Goal: Browse casually

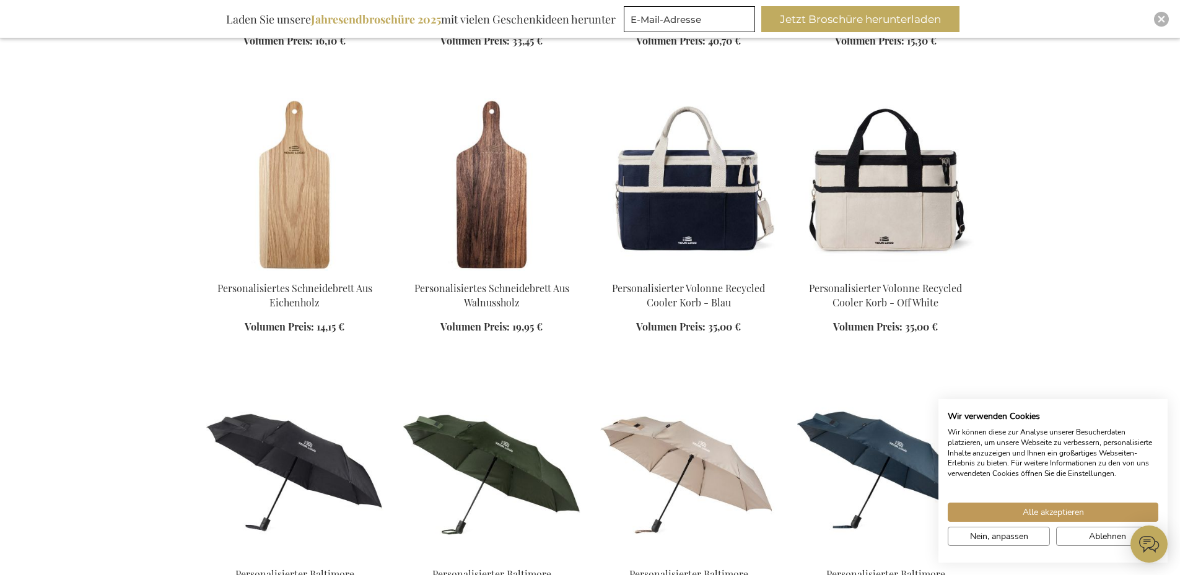
scroll to position [818, 0]
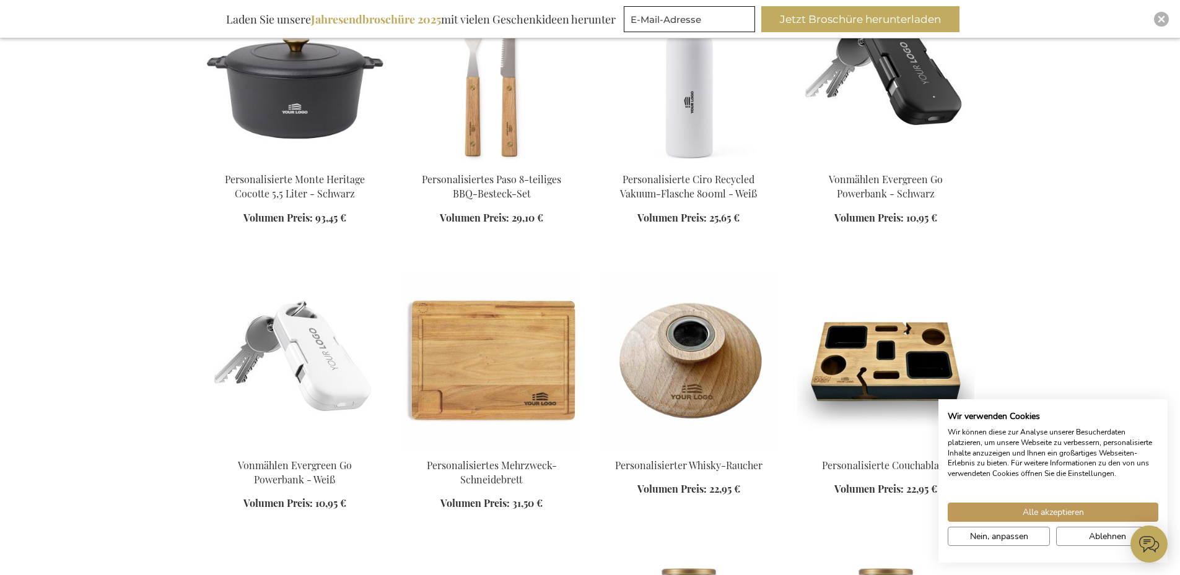
scroll to position [2899, 0]
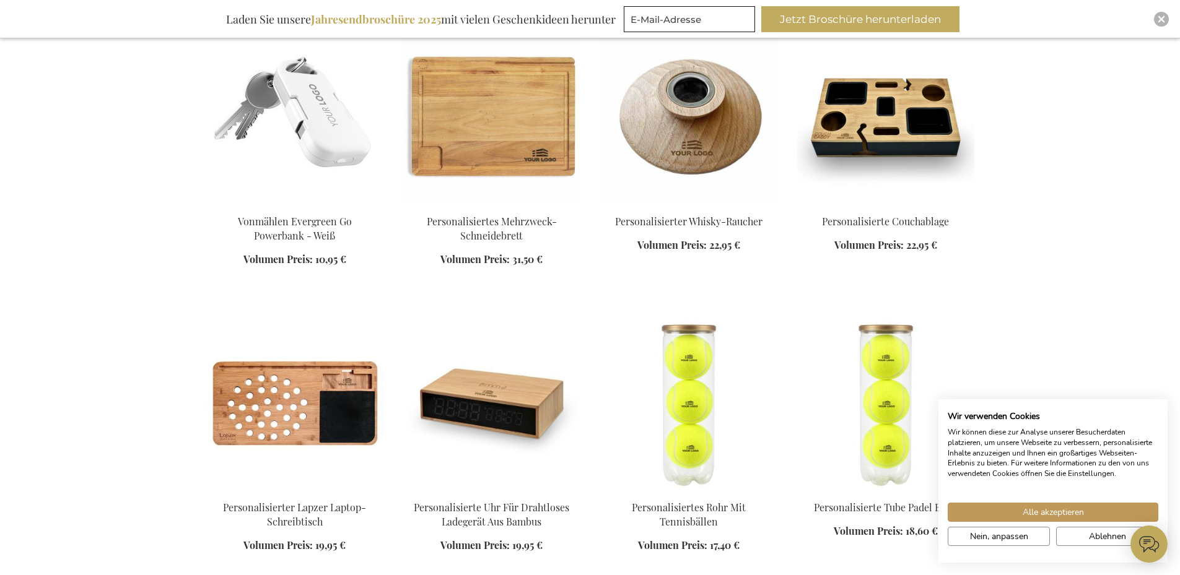
scroll to position [3122, 0]
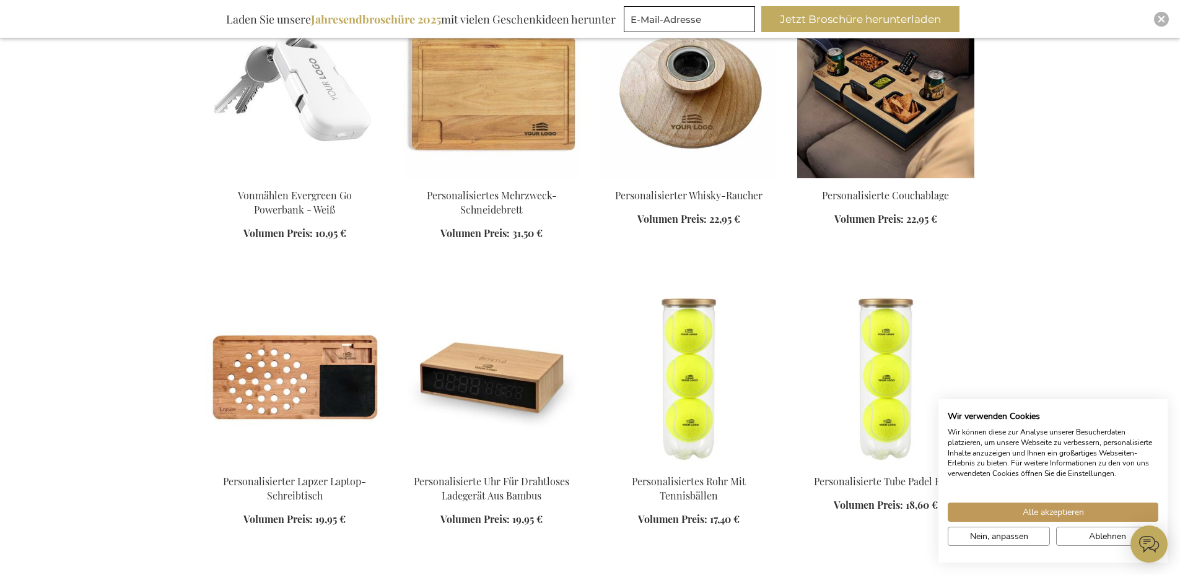
click at [842, 73] on img at bounding box center [885, 91] width 177 height 173
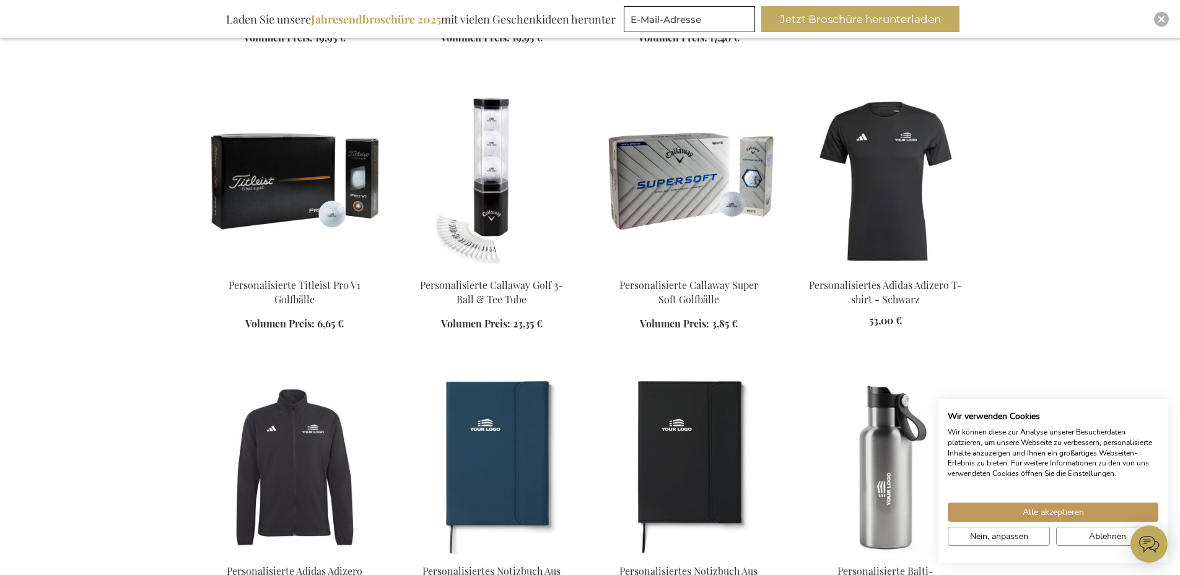
scroll to position [1132, 0]
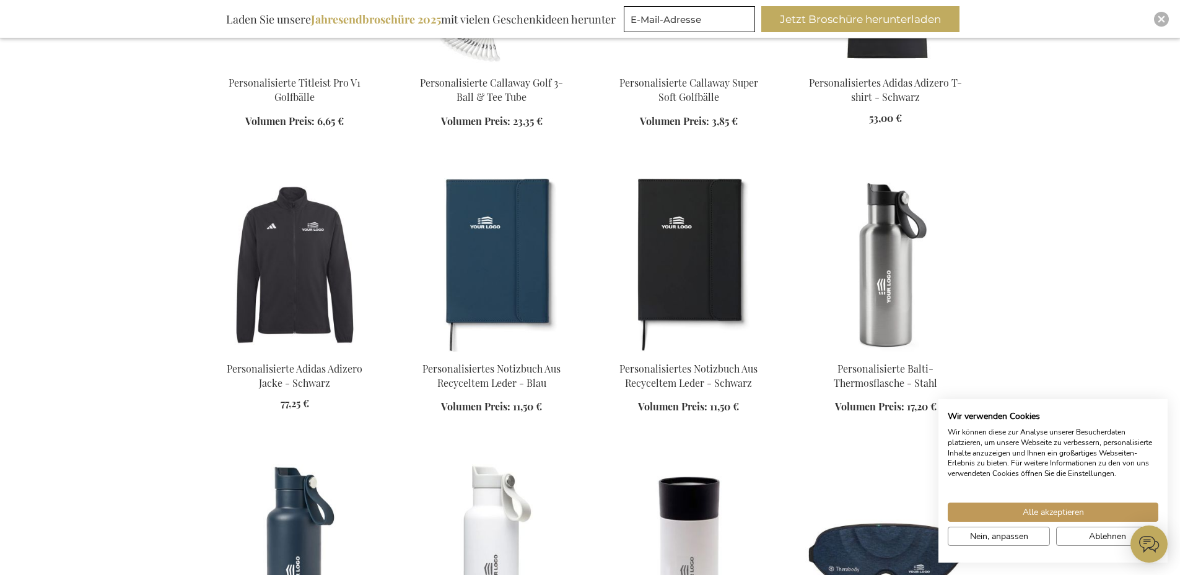
scroll to position [1355, 0]
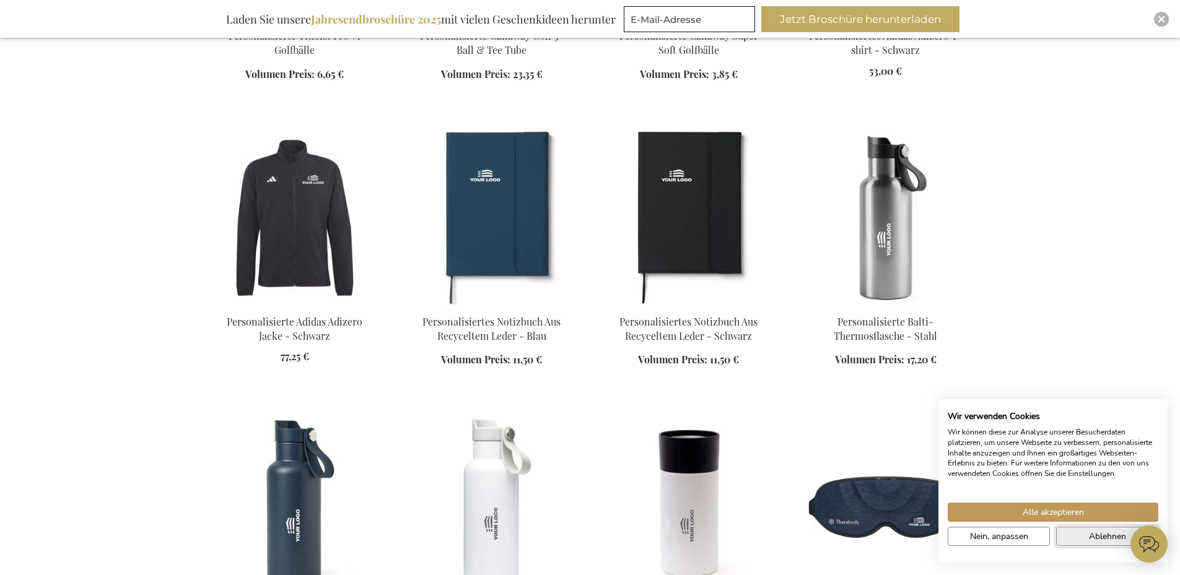
click at [1085, 540] on button "Ablehnen" at bounding box center [1107, 536] width 102 height 19
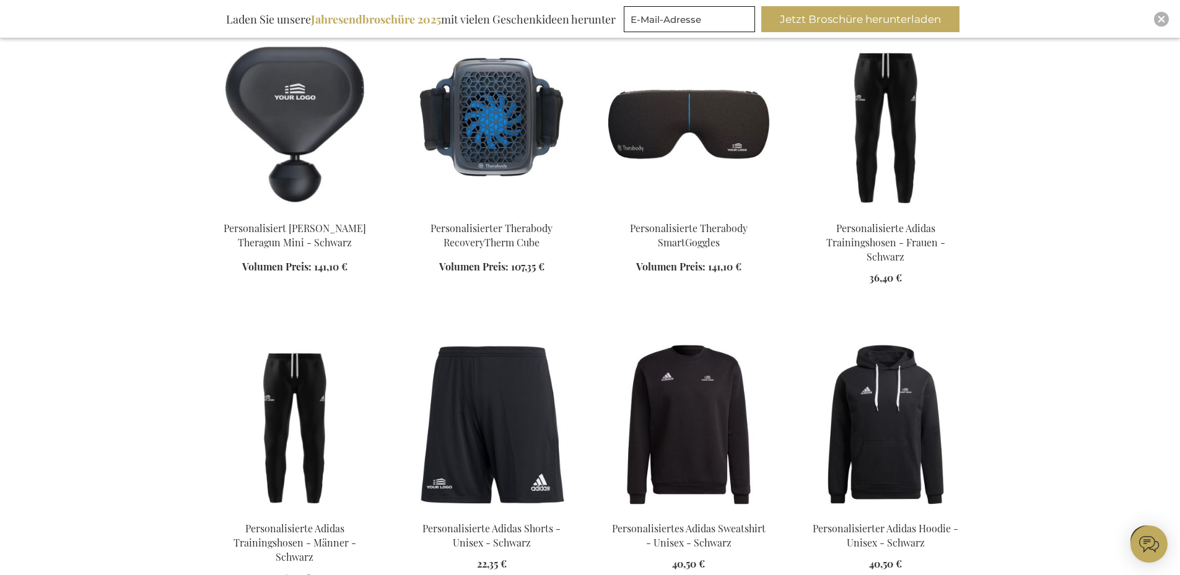
scroll to position [2322, 0]
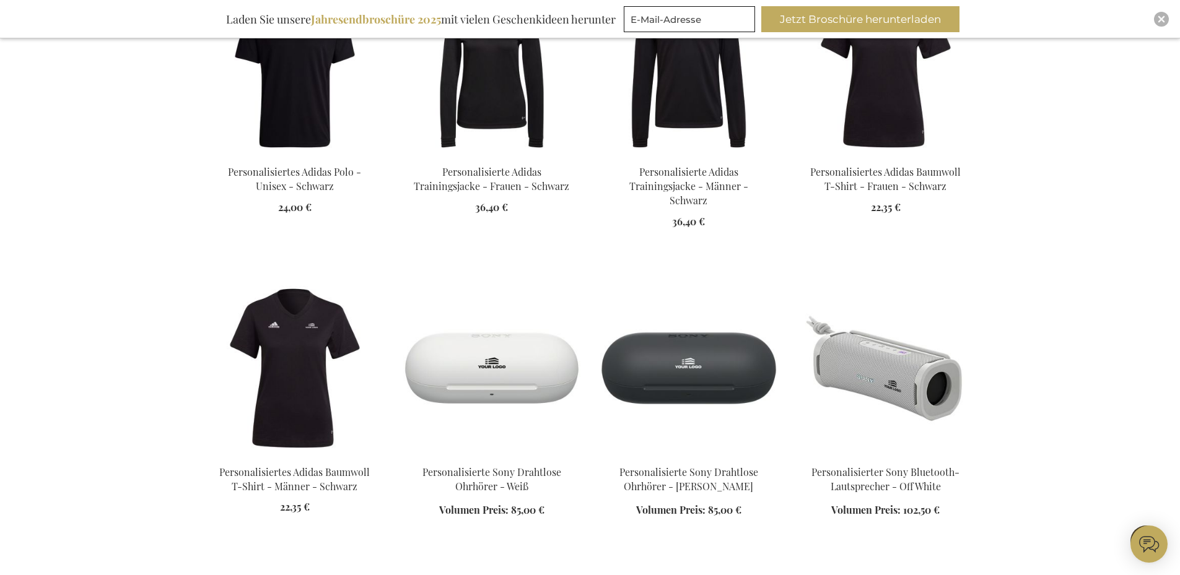
scroll to position [2990, 0]
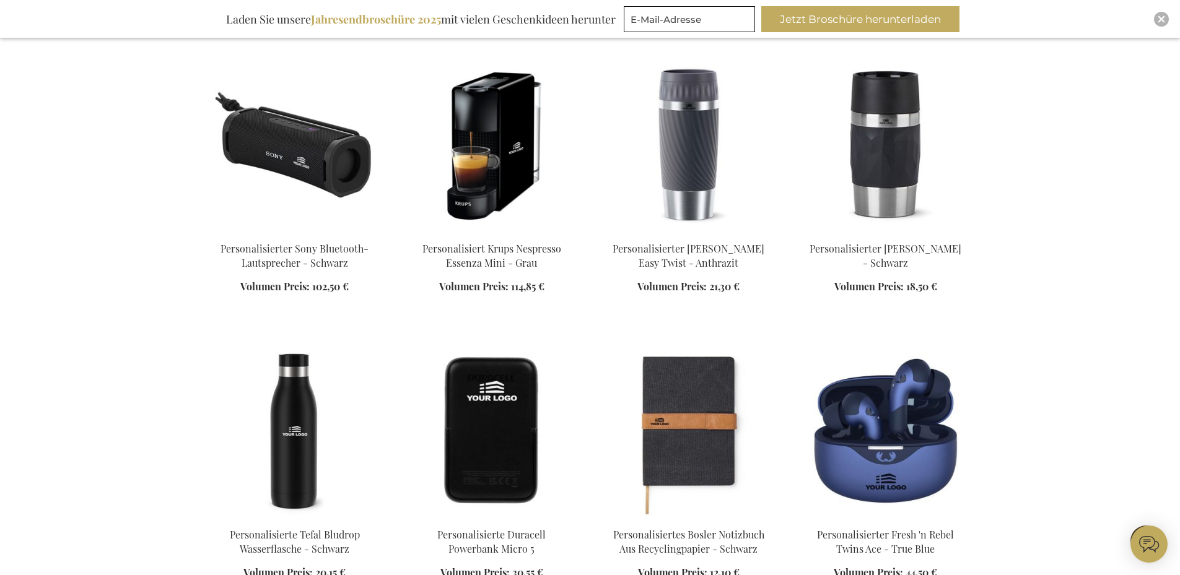
scroll to position [3585, 0]
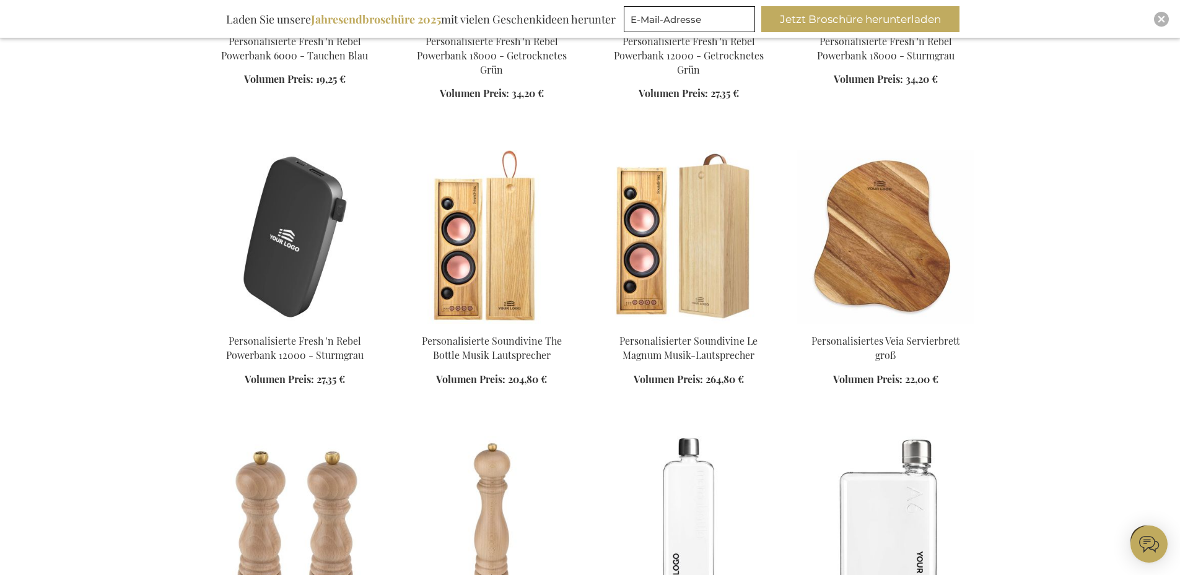
scroll to position [5741, 0]
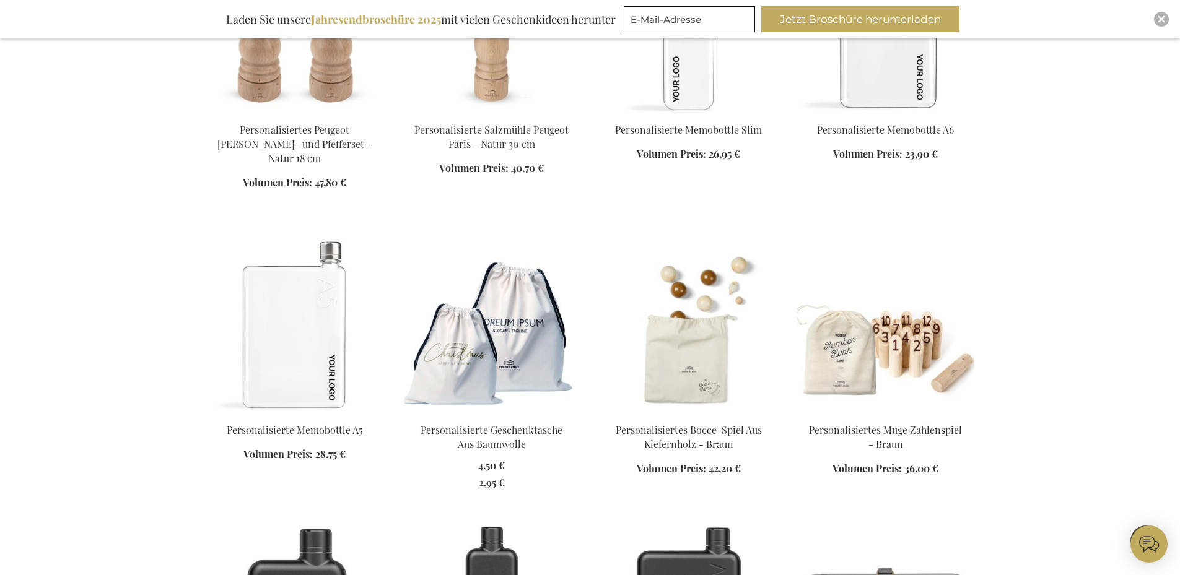
scroll to position [6261, 0]
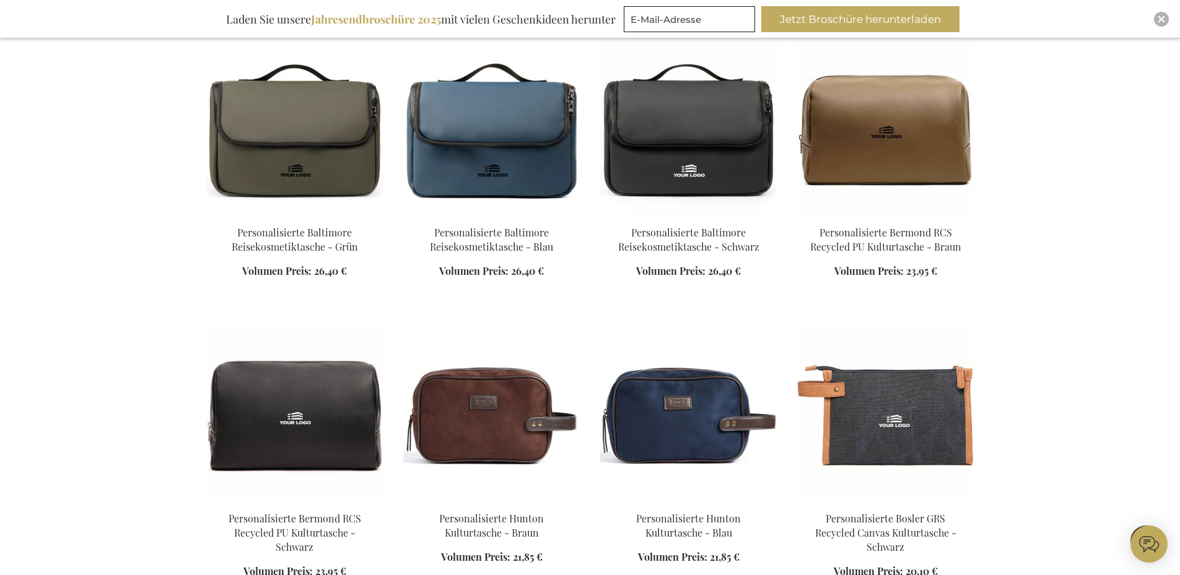
scroll to position [7896, 0]
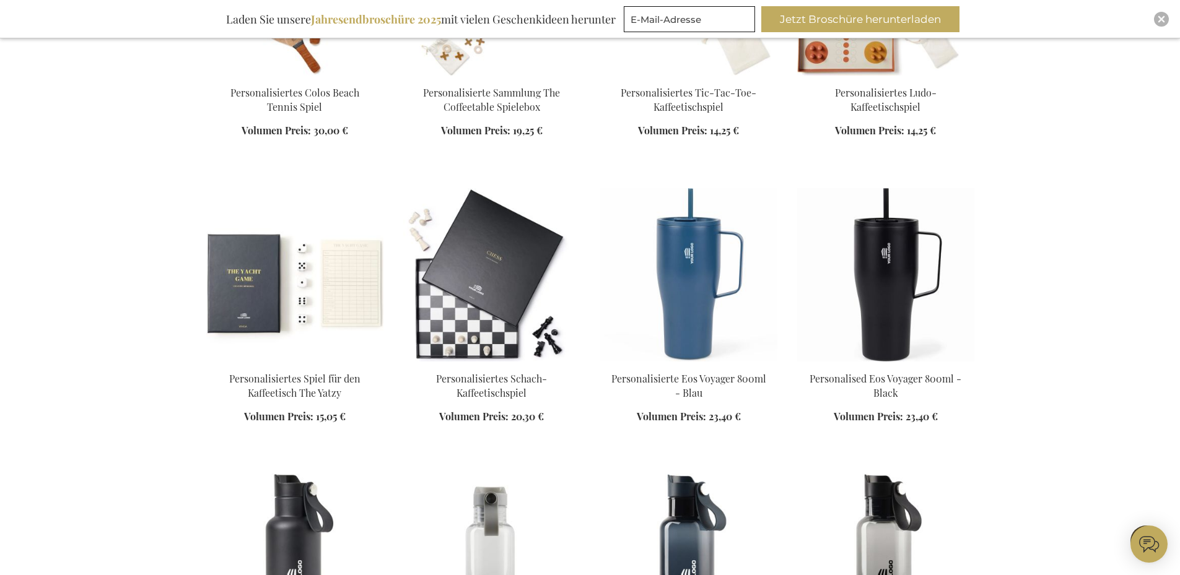
scroll to position [10646, 0]
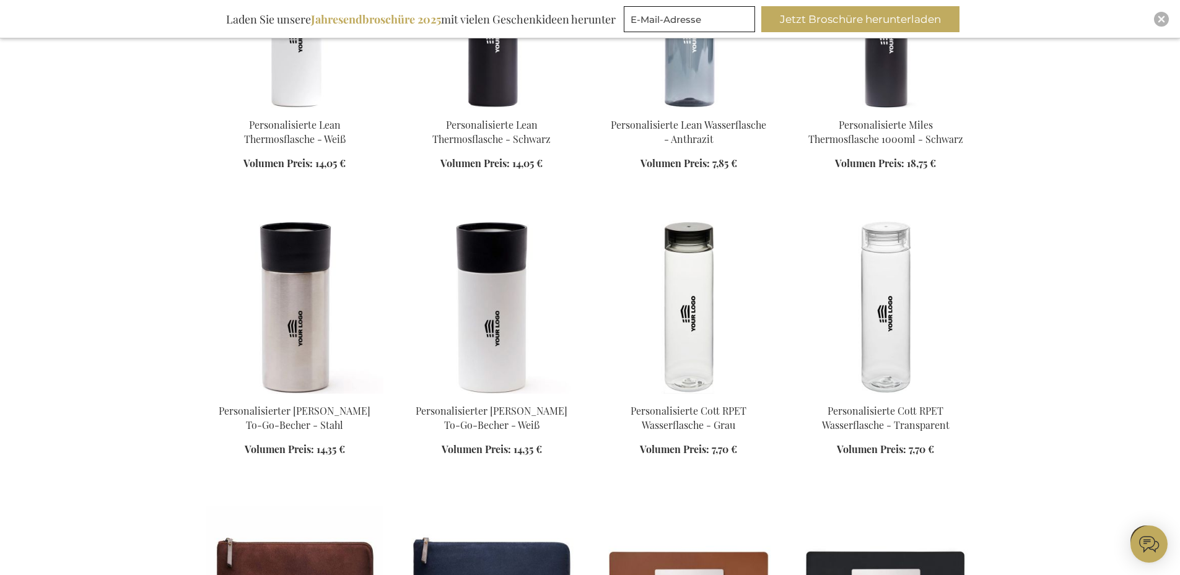
scroll to position [11761, 0]
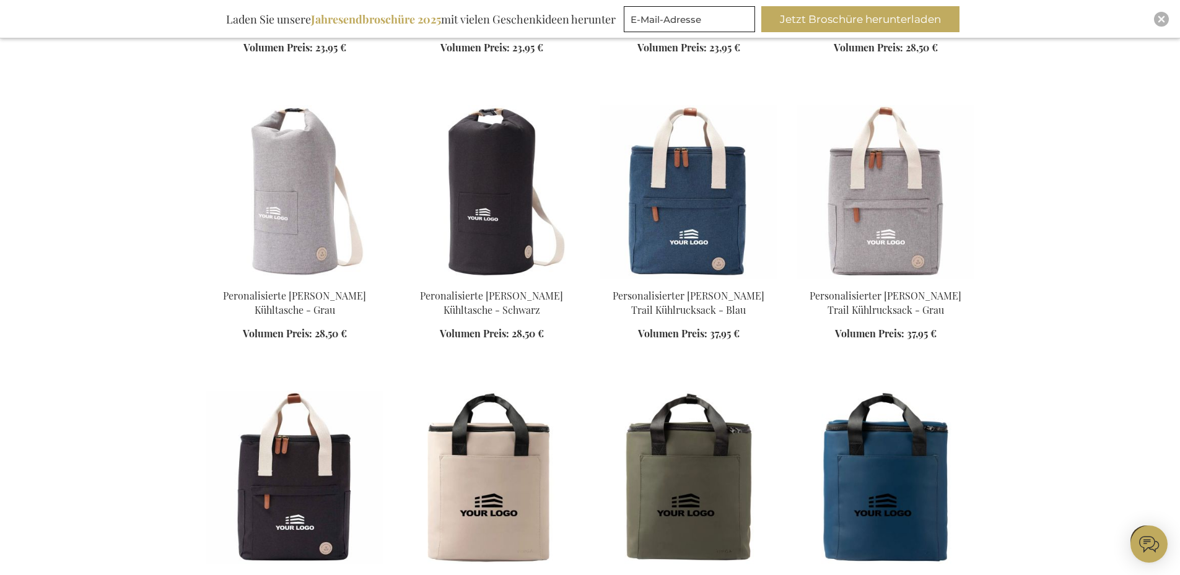
scroll to position [12653, 0]
